Goal: Navigation & Orientation: Find specific page/section

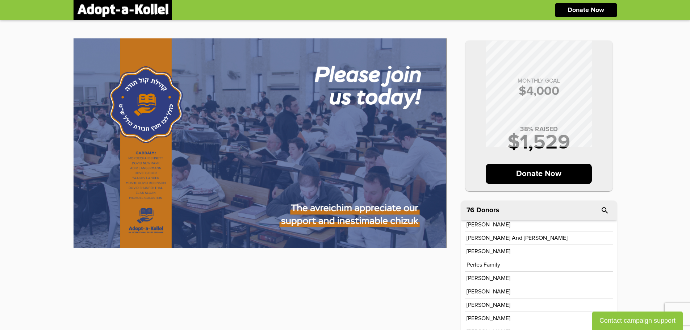
scroll to position [86, 0]
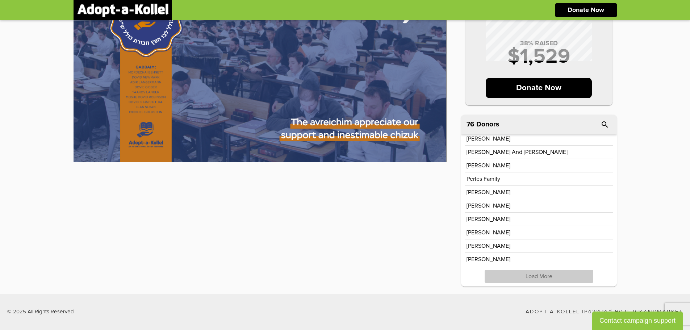
click at [529, 277] on p "Load More" at bounding box center [539, 276] width 109 height 13
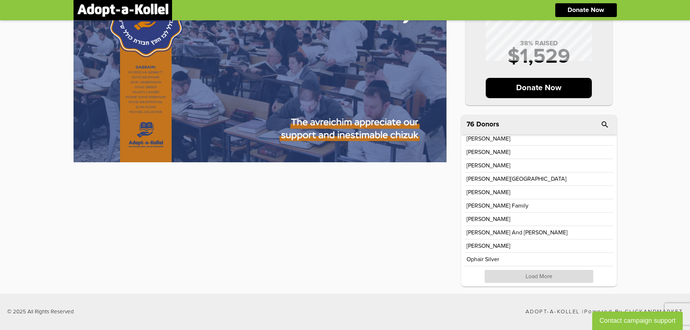
scroll to position [0, 0]
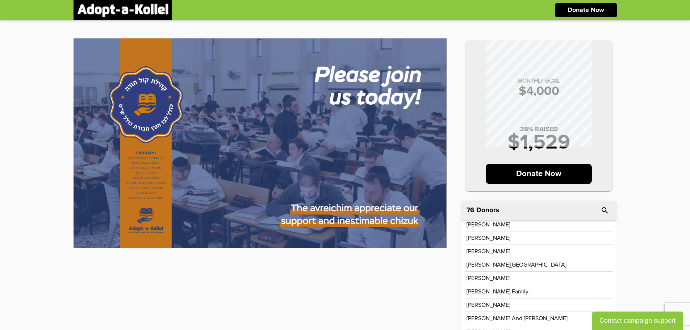
click at [162, 12] on img at bounding box center [122, 10] width 91 height 13
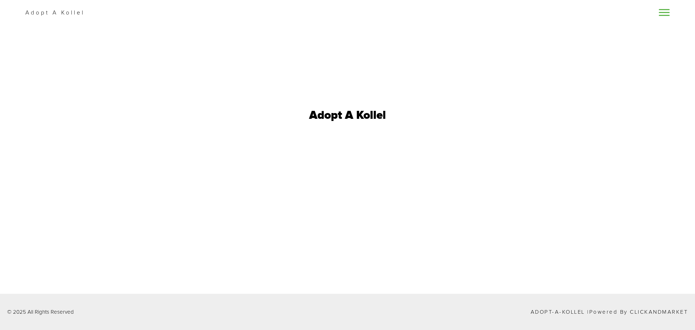
click at [664, 13] on link at bounding box center [664, 12] width 11 height 8
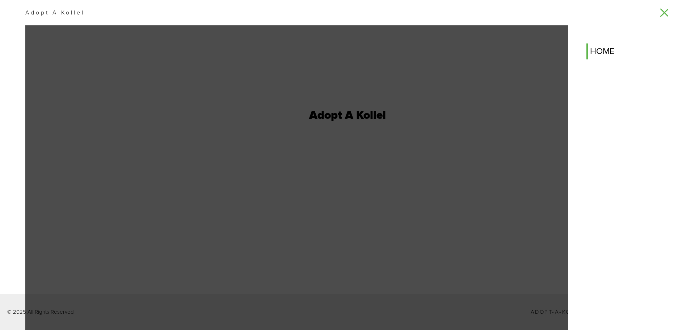
click at [600, 54] on link "home" at bounding box center [632, 51] width 91 height 16
click at [593, 51] on link "home" at bounding box center [632, 51] width 91 height 16
click at [667, 12] on span at bounding box center [664, 12] width 11 height 1
